Goal: Task Accomplishment & Management: Use online tool/utility

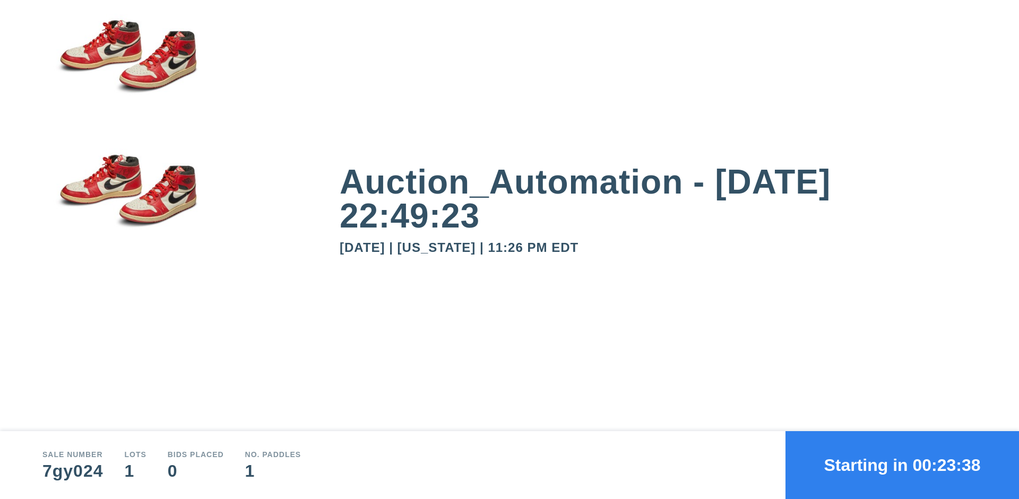
click at [902, 465] on button "Starting in 00:23:38" at bounding box center [902, 465] width 234 height 68
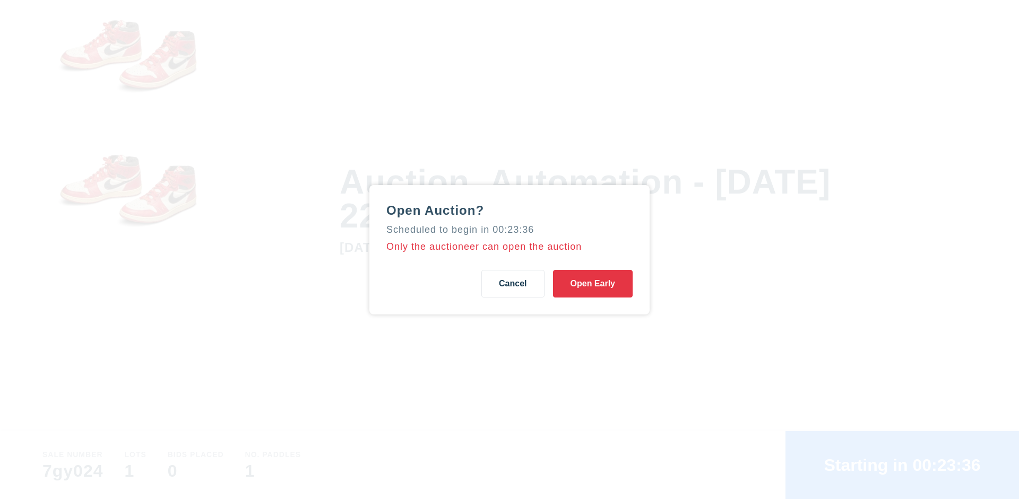
click at [593, 283] on button "Open Early" at bounding box center [593, 284] width 80 height 28
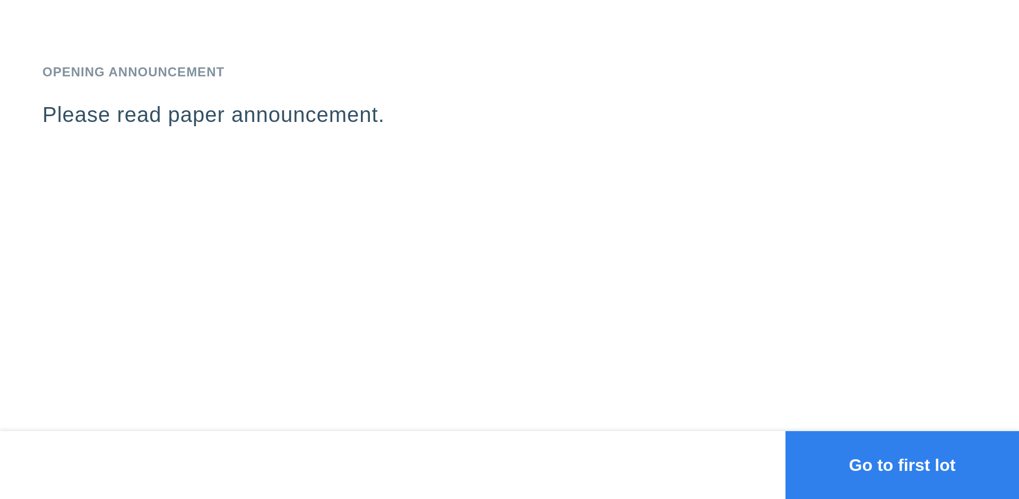
click at [902, 465] on button "Go to first lot" at bounding box center [902, 465] width 234 height 68
